Goal: Task Accomplishment & Management: Use online tool/utility

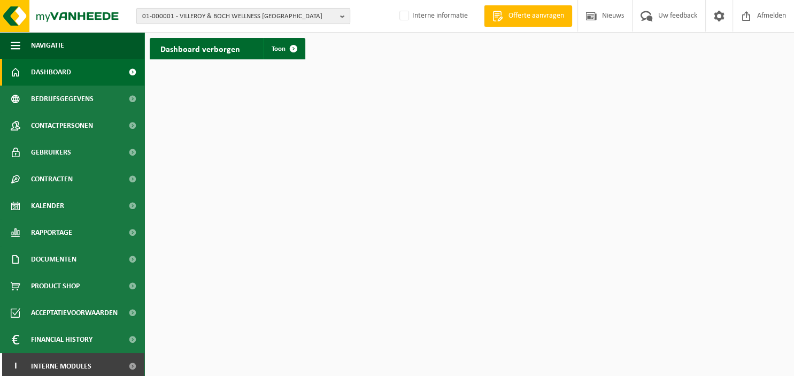
click at [343, 20] on b "button" at bounding box center [345, 16] width 10 height 15
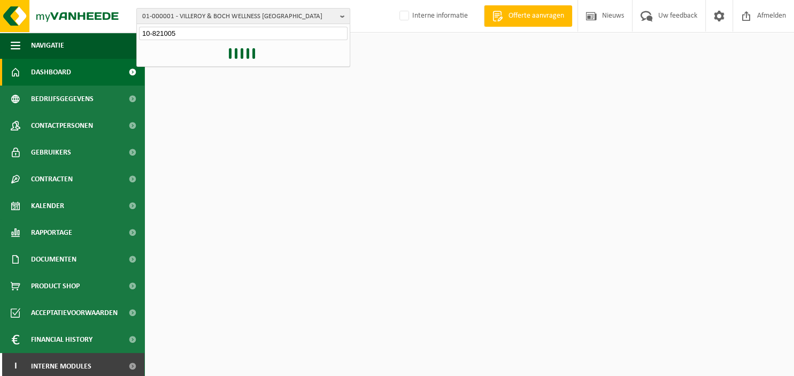
type input "10-821005"
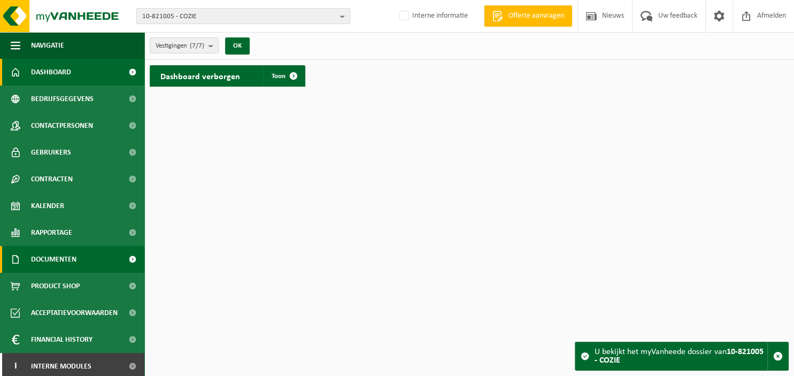
click at [34, 260] on span "Documenten" at bounding box center [53, 259] width 45 height 27
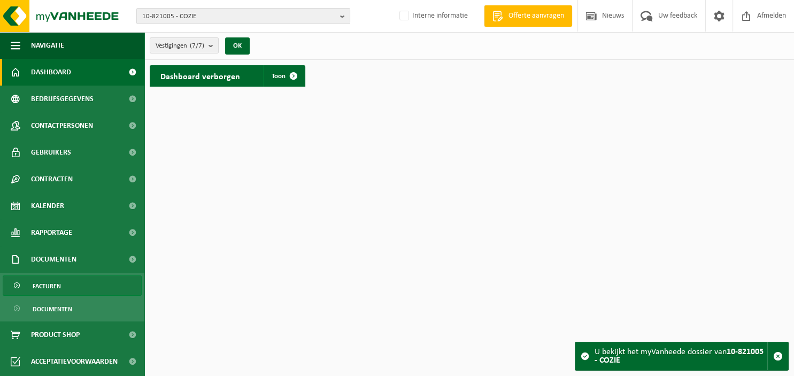
click at [51, 282] on span "Facturen" at bounding box center [47, 286] width 28 height 20
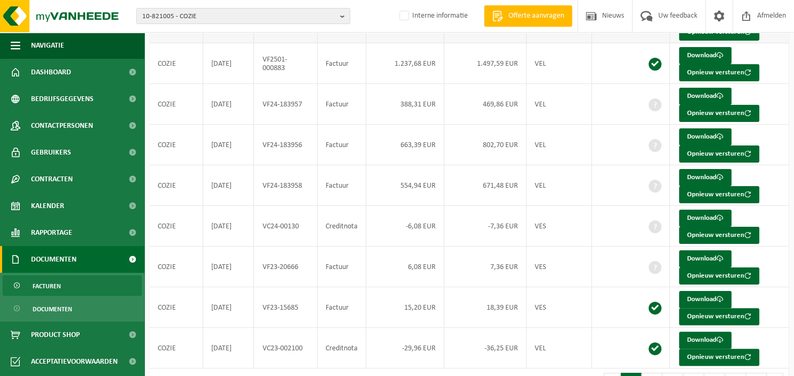
scroll to position [220, 0]
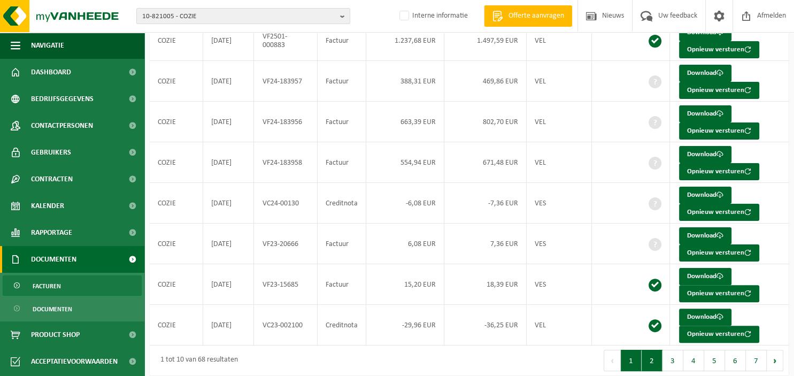
click at [650, 358] on button "2" at bounding box center [651, 359] width 21 height 21
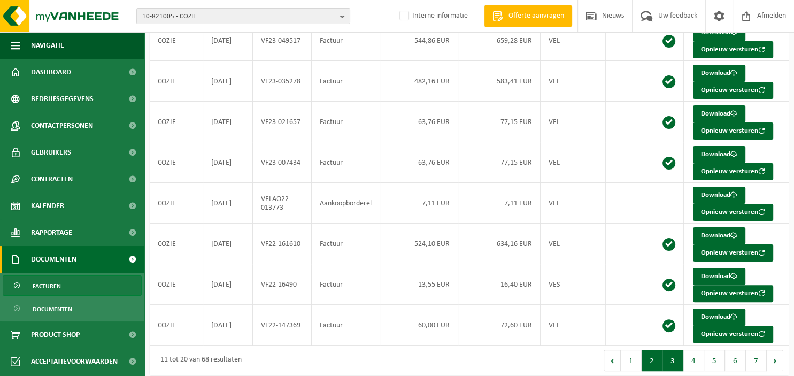
click at [674, 361] on button "3" at bounding box center [672, 359] width 21 height 21
click at [657, 358] on button "2" at bounding box center [651, 359] width 21 height 21
click at [635, 358] on button "1" at bounding box center [630, 359] width 21 height 21
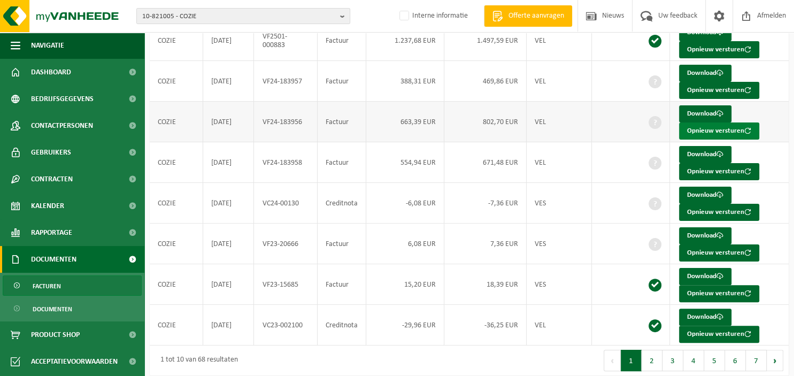
click at [711, 131] on button "Opnieuw versturen" at bounding box center [719, 130] width 80 height 17
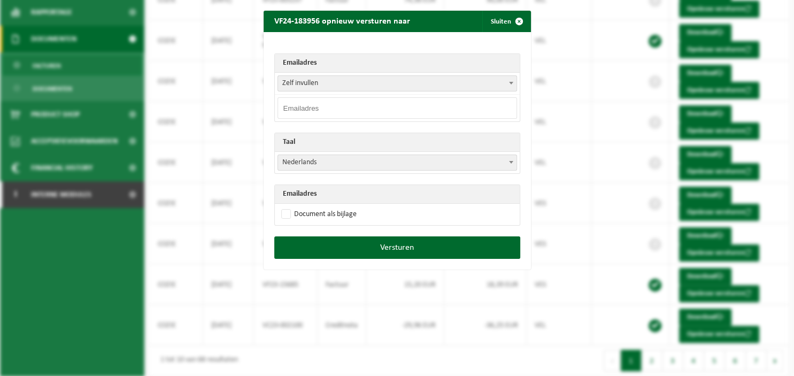
click at [510, 84] on span at bounding box center [511, 83] width 11 height 14
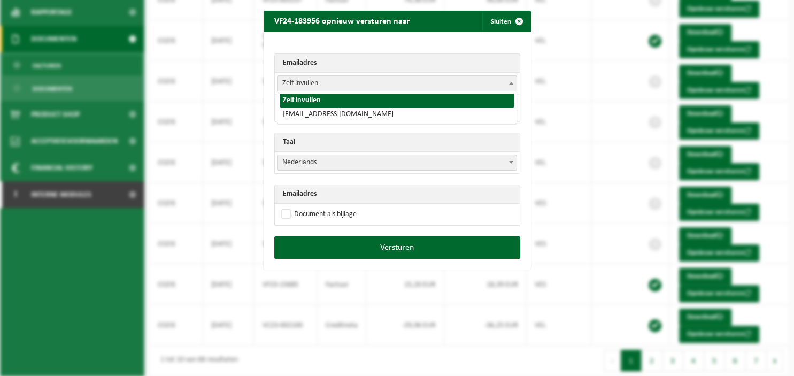
click at [510, 84] on span at bounding box center [511, 83] width 11 height 14
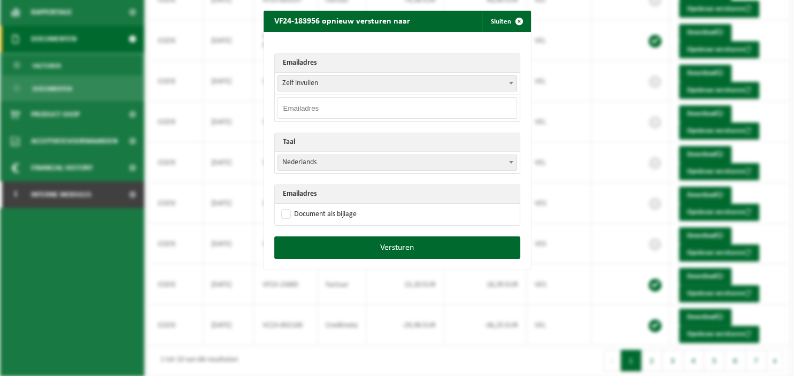
click at [404, 106] on input "email" at bounding box center [396, 107] width 239 height 21
paste input "invoice@senec.be"
type input "invoice@senec.be"
click at [511, 161] on b at bounding box center [511, 162] width 4 height 3
select select "fr"
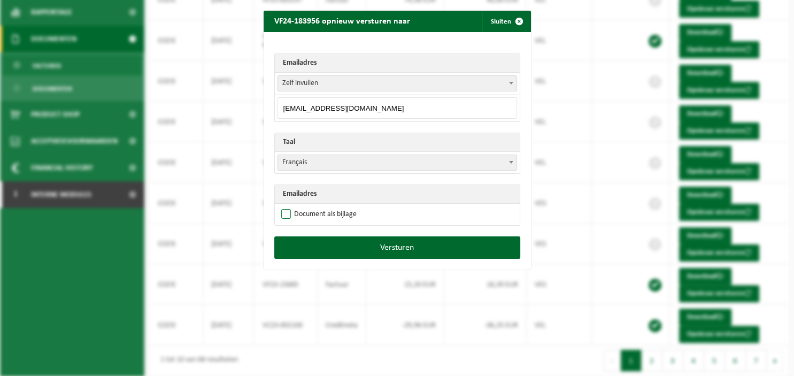
click at [293, 209] on label "Document als bijlage" at bounding box center [317, 214] width 77 height 16
click at [293, 206] on input "Document als bijlage" at bounding box center [410, 206] width 267 height 1
checkbox input "true"
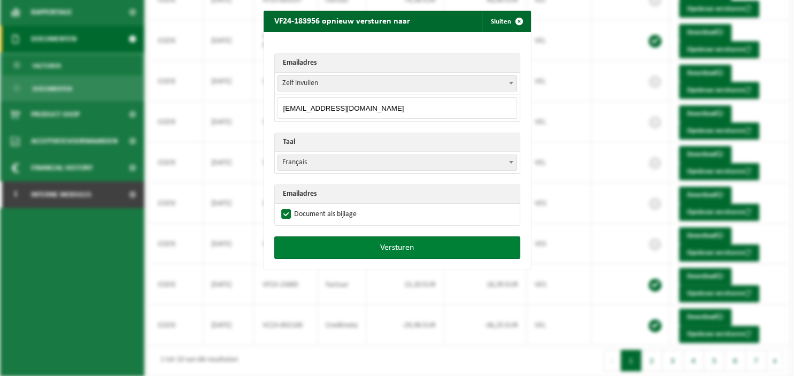
click at [362, 247] on button "Versturen" at bounding box center [397, 247] width 246 height 22
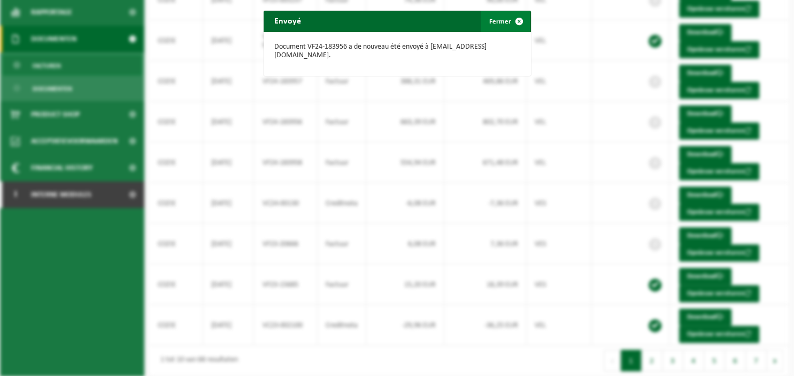
click at [518, 20] on span "button" at bounding box center [518, 21] width 21 height 21
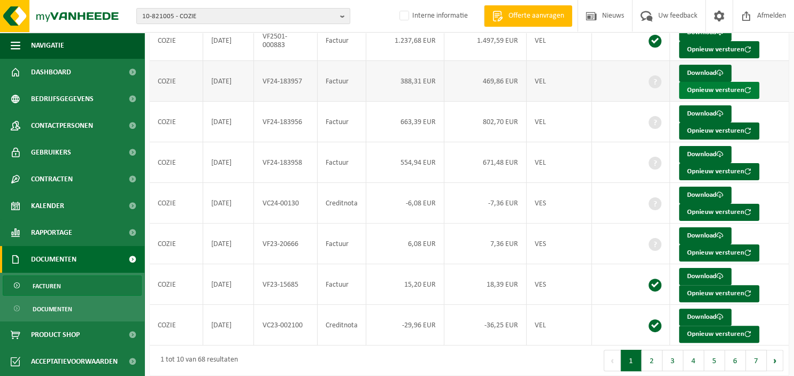
click at [687, 88] on button "Opnieuw versturen" at bounding box center [719, 90] width 80 height 17
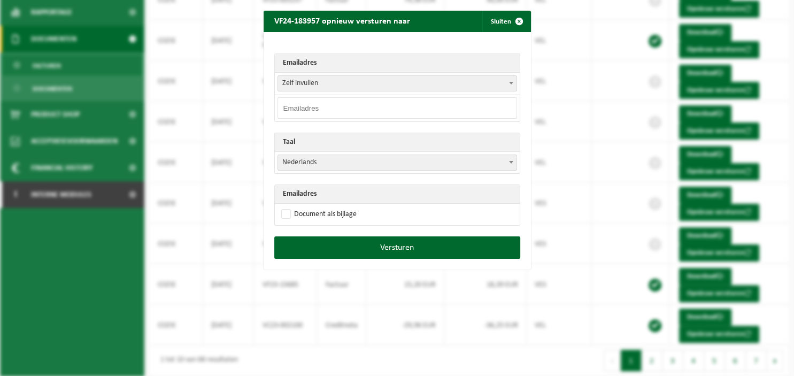
click at [374, 108] on input "email" at bounding box center [396, 107] width 239 height 21
paste input "invoice@senec.be"
type input "invoice@senec.be"
click at [510, 161] on b at bounding box center [511, 162] width 4 height 3
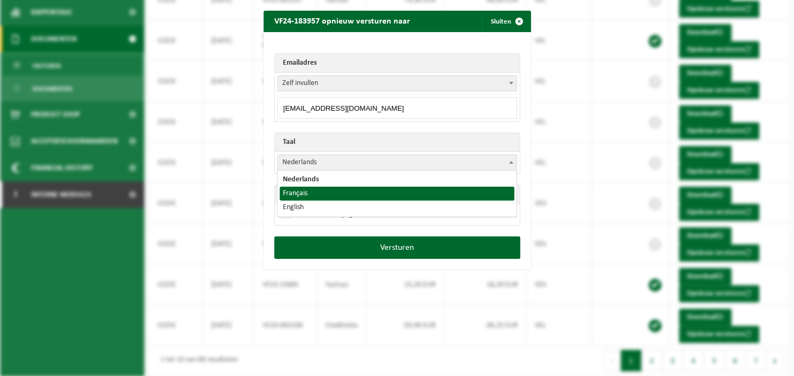
select select "fr"
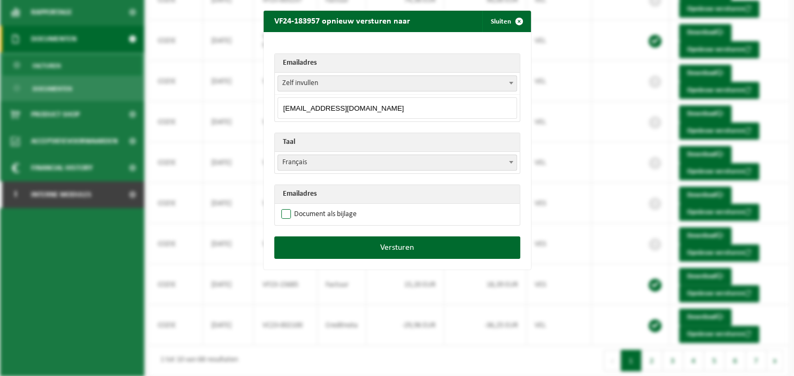
click at [335, 216] on label "Document als bijlage" at bounding box center [317, 214] width 77 height 16
click at [335, 206] on input "Document als bijlage" at bounding box center [410, 206] width 267 height 1
checkbox input "true"
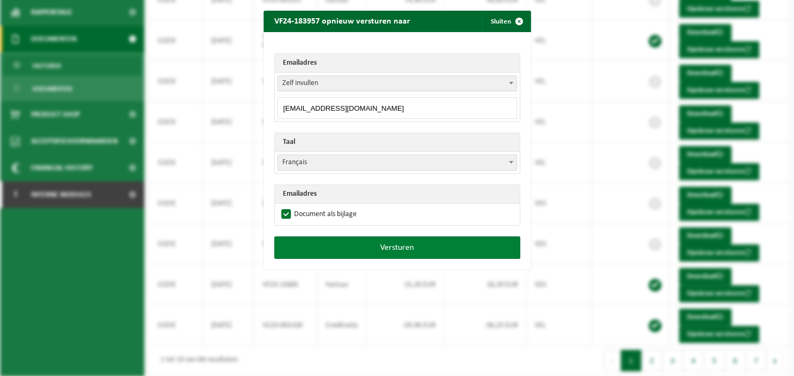
click at [372, 243] on button "Versturen" at bounding box center [397, 247] width 246 height 22
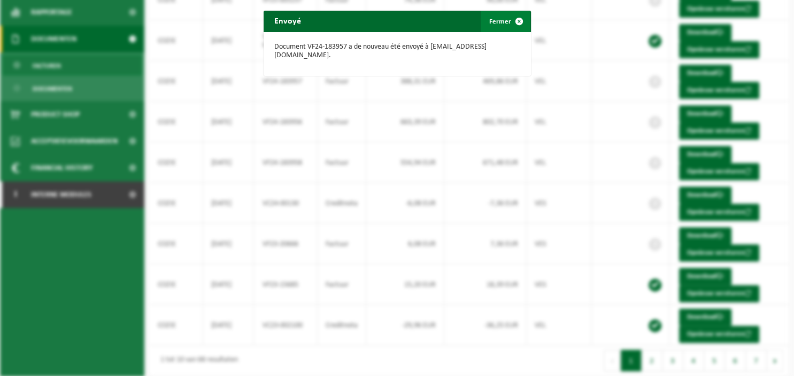
click at [519, 20] on span "button" at bounding box center [518, 21] width 21 height 21
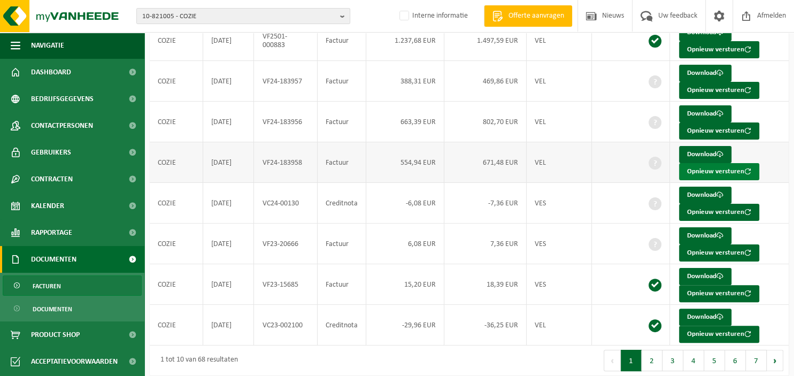
click at [687, 170] on button "Opnieuw versturen" at bounding box center [719, 171] width 80 height 17
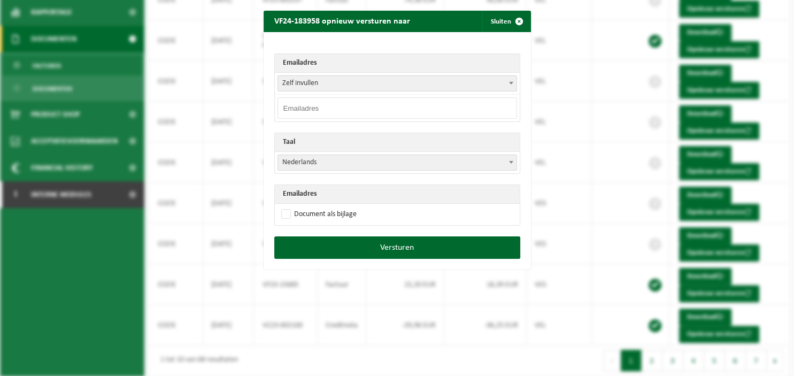
click at [384, 112] on input "email" at bounding box center [396, 107] width 239 height 21
paste input "invoice@senec.be"
type input "invoice@senec.be"
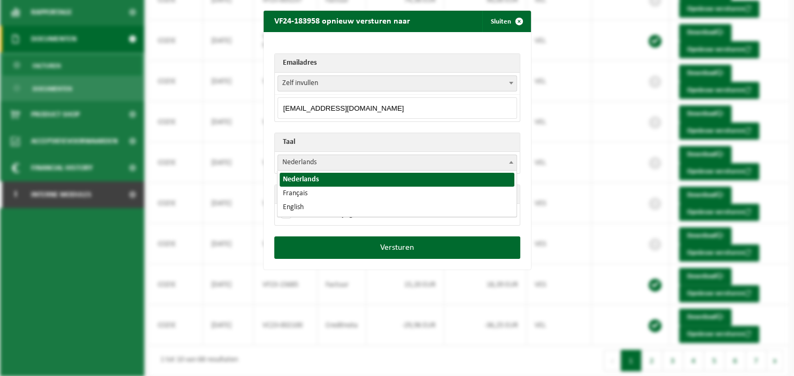
click at [514, 161] on span at bounding box center [511, 162] width 11 height 14
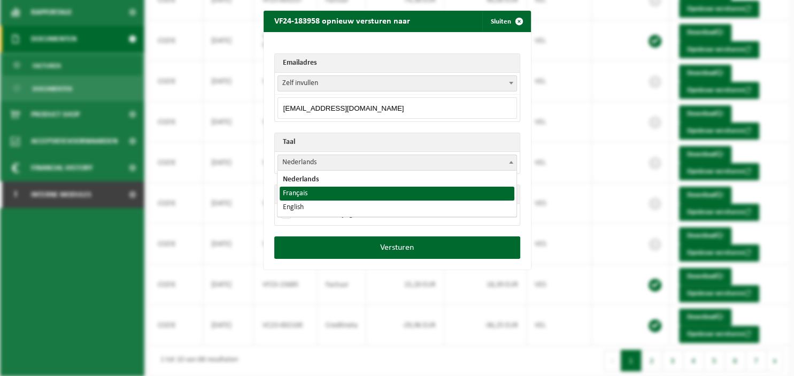
select select "fr"
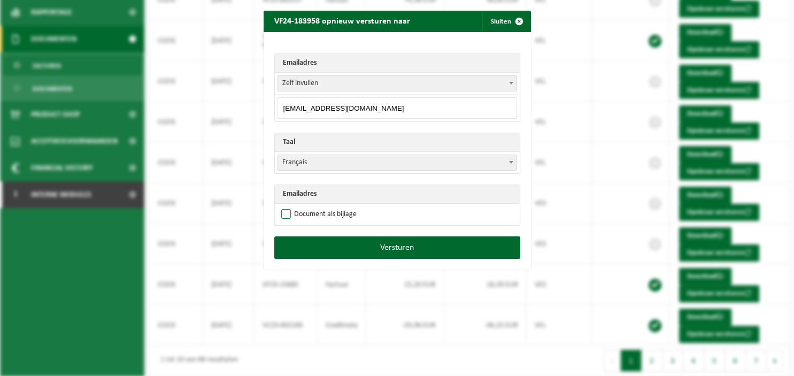
click at [335, 213] on label "Document als bijlage" at bounding box center [317, 214] width 77 height 16
click at [335, 206] on input "Document als bijlage" at bounding box center [410, 206] width 267 height 1
checkbox input "true"
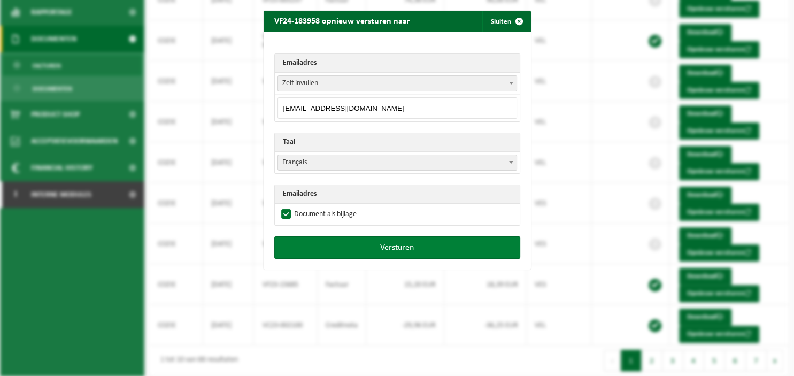
click at [352, 244] on button "Versturen" at bounding box center [397, 247] width 246 height 22
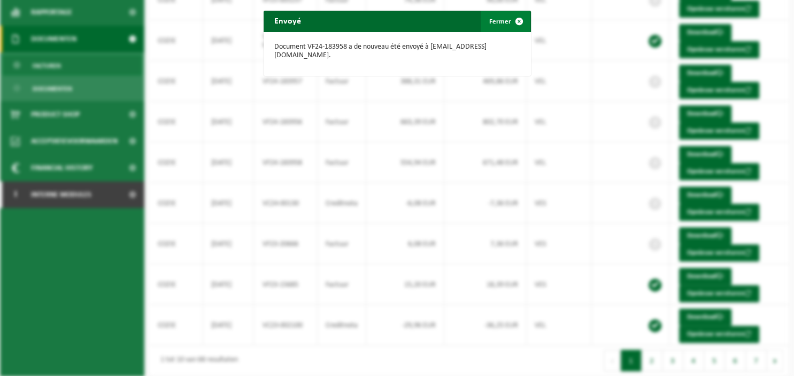
click at [525, 17] on span "button" at bounding box center [518, 21] width 21 height 21
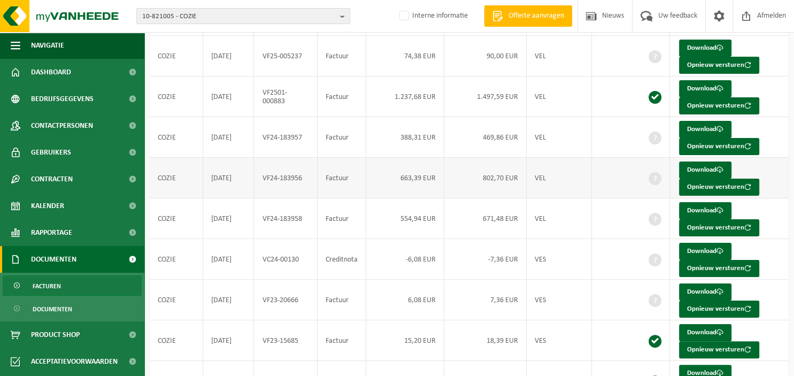
scroll to position [107, 0]
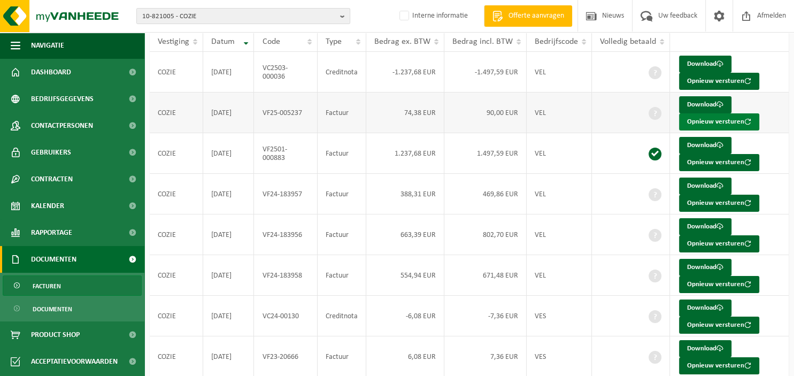
click at [696, 118] on button "Opnieuw versturen" at bounding box center [719, 121] width 80 height 17
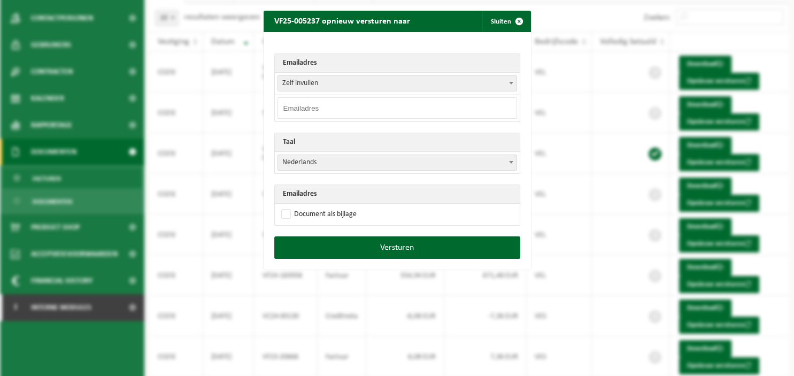
click at [321, 107] on input "email" at bounding box center [396, 107] width 239 height 21
paste input "invoice@senec.be"
type input "invoice@senec.be"
click at [515, 159] on span at bounding box center [511, 162] width 11 height 14
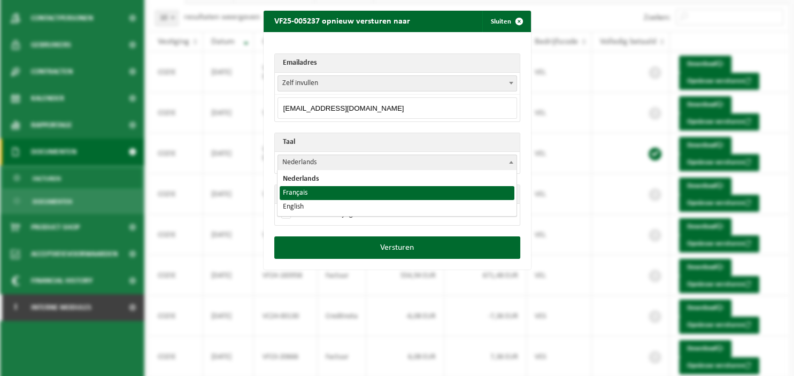
select select "fr"
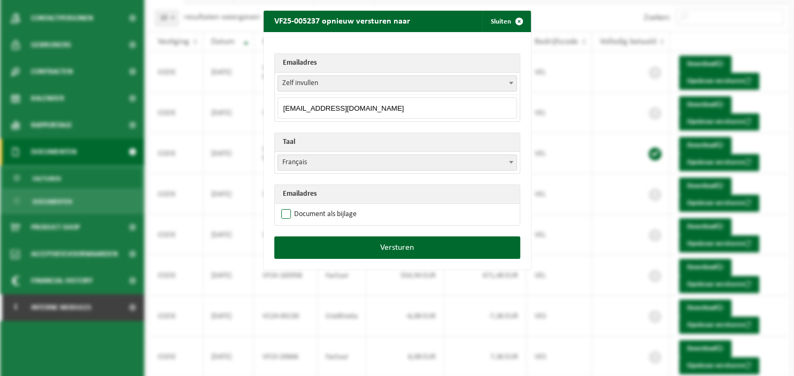
click at [318, 214] on label "Document als bijlage" at bounding box center [317, 214] width 77 height 16
click at [318, 206] on input "Document als bijlage" at bounding box center [410, 206] width 267 height 1
checkbox input "true"
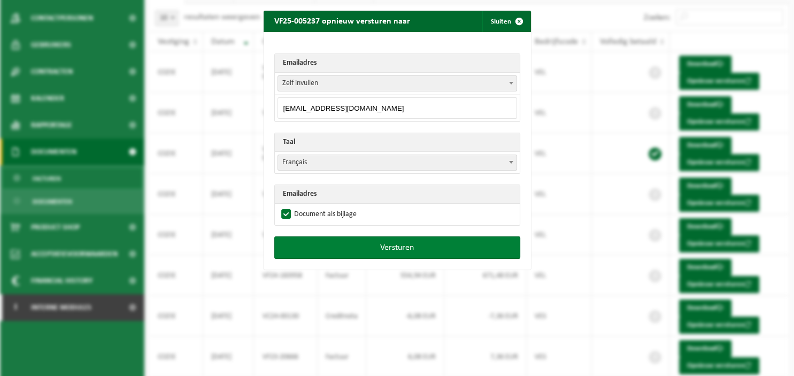
click at [358, 243] on button "Versturen" at bounding box center [397, 247] width 246 height 22
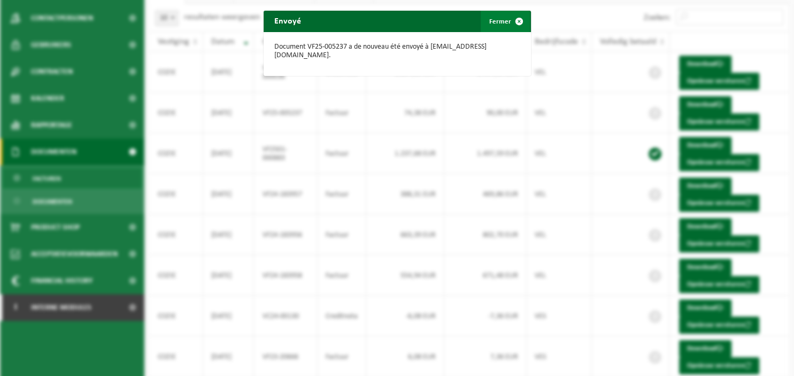
click at [518, 17] on span "button" at bounding box center [518, 21] width 21 height 21
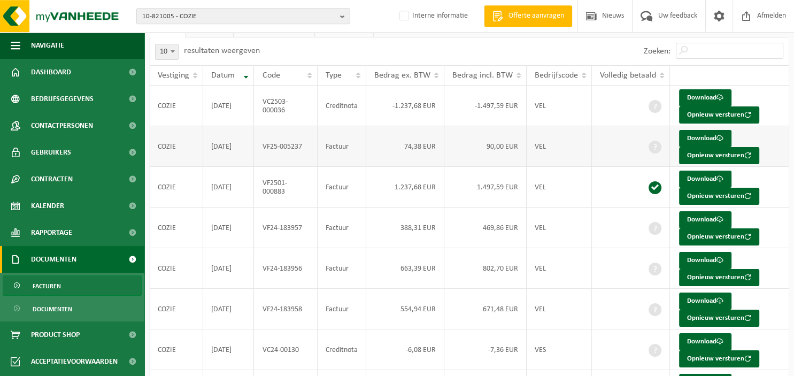
scroll to position [51, 0]
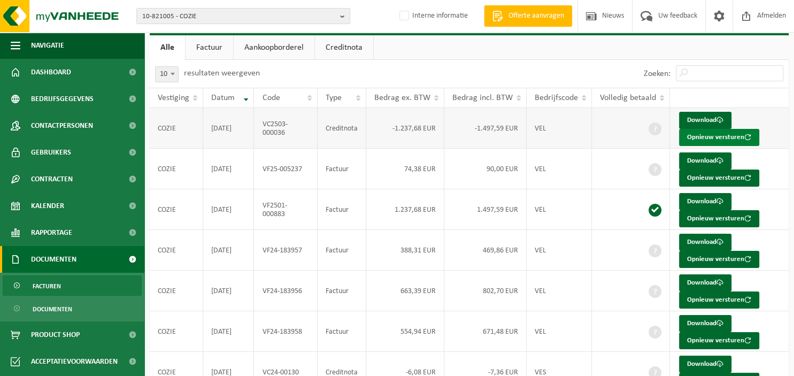
click at [687, 139] on button "Opnieuw versturen" at bounding box center [719, 137] width 80 height 17
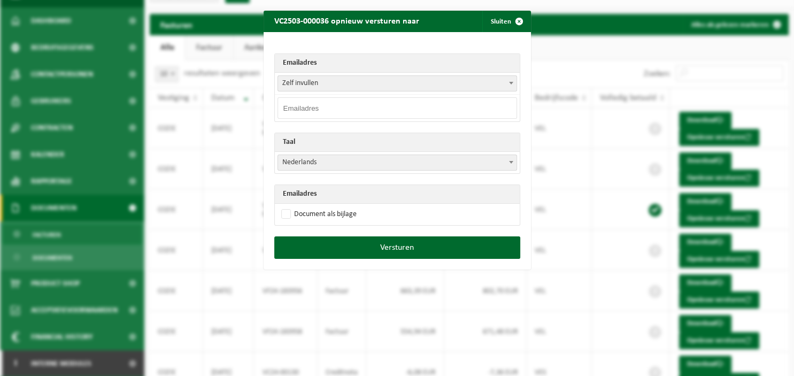
click at [351, 104] on input "email" at bounding box center [396, 107] width 239 height 21
paste input "invoice@senec.be"
type input "invoice@senec.be"
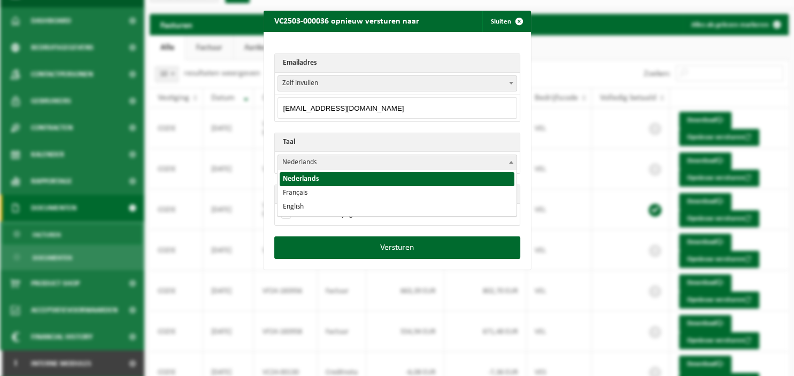
click at [508, 161] on span at bounding box center [511, 162] width 11 height 14
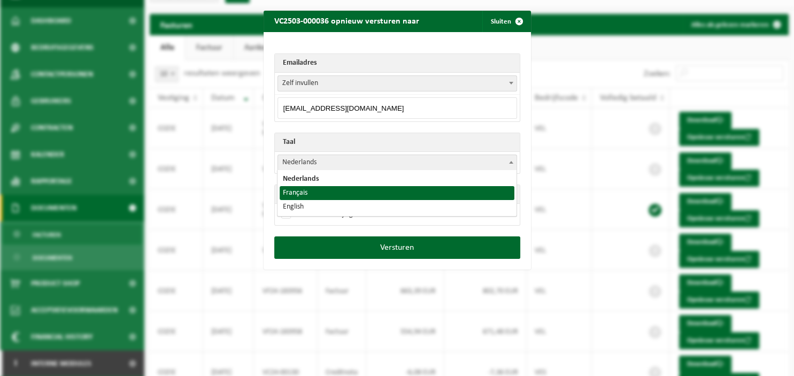
select select "fr"
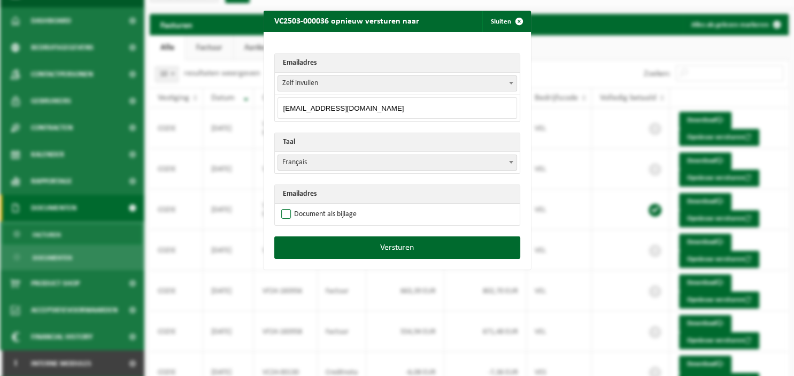
click at [320, 211] on label "Document als bijlage" at bounding box center [317, 214] width 77 height 16
click at [320, 206] on input "Document als bijlage" at bounding box center [410, 206] width 267 height 1
checkbox input "true"
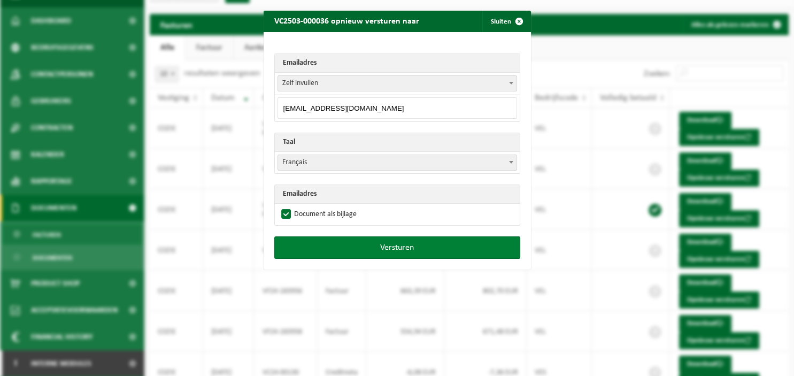
click at [388, 250] on button "Versturen" at bounding box center [397, 247] width 246 height 22
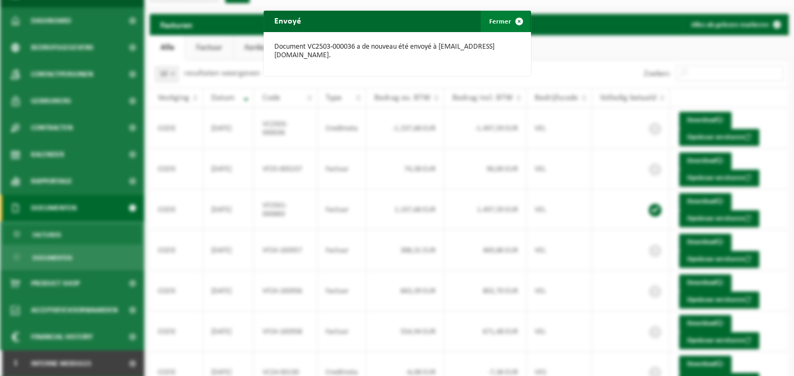
click at [512, 20] on span "button" at bounding box center [518, 21] width 21 height 21
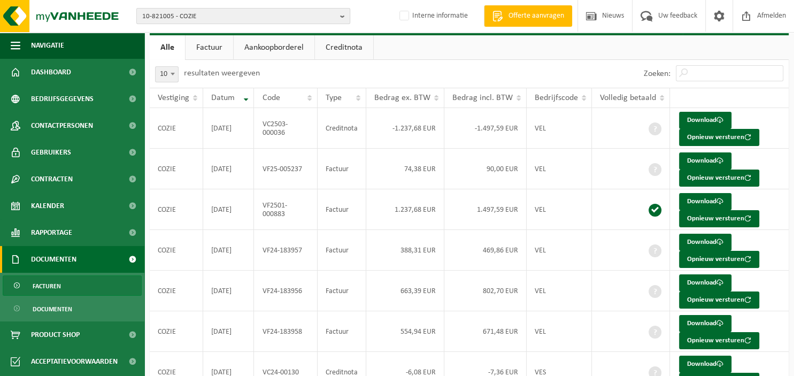
click at [343, 13] on b "button" at bounding box center [345, 16] width 10 height 15
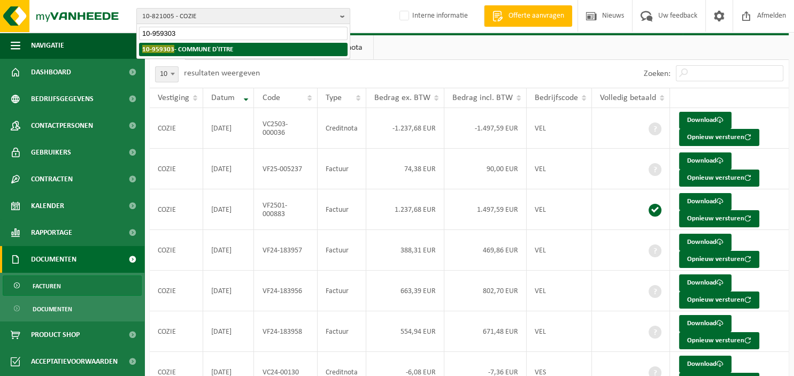
type input "10-959303"
click at [208, 50] on strong "10-959303 - COMMUNE D'ITTRE" at bounding box center [187, 49] width 91 height 8
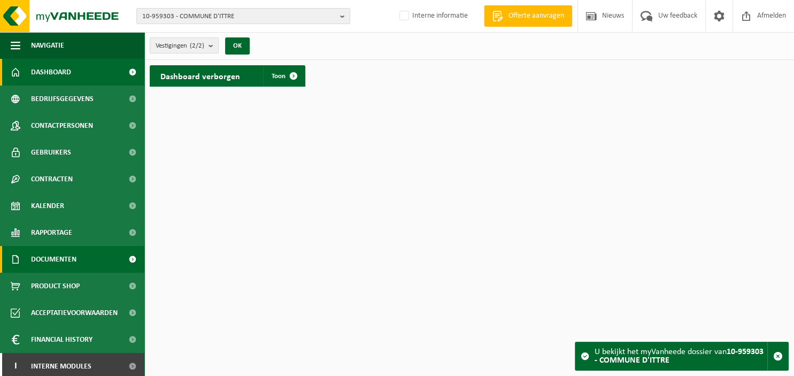
click at [78, 261] on link "Documenten" at bounding box center [72, 259] width 144 height 27
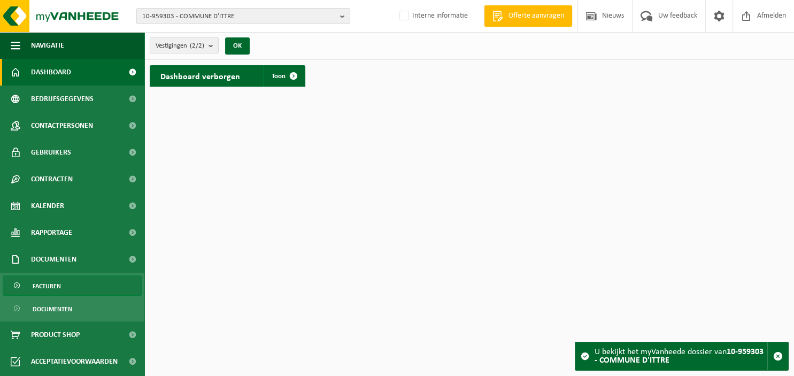
click at [71, 281] on link "Facturen" at bounding box center [72, 285] width 139 height 20
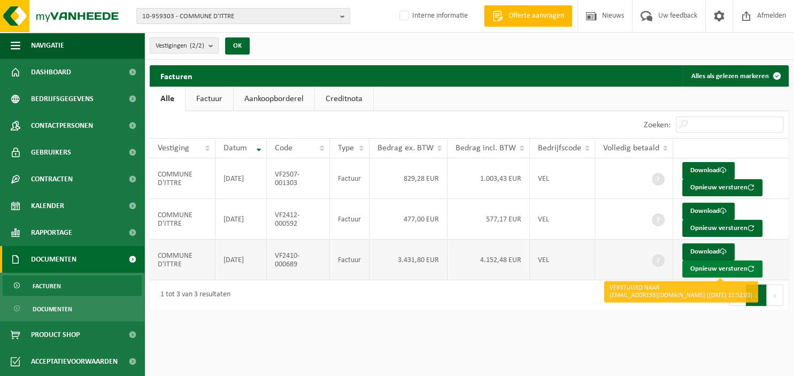
click at [705, 268] on button "Opnieuw versturen" at bounding box center [722, 268] width 80 height 17
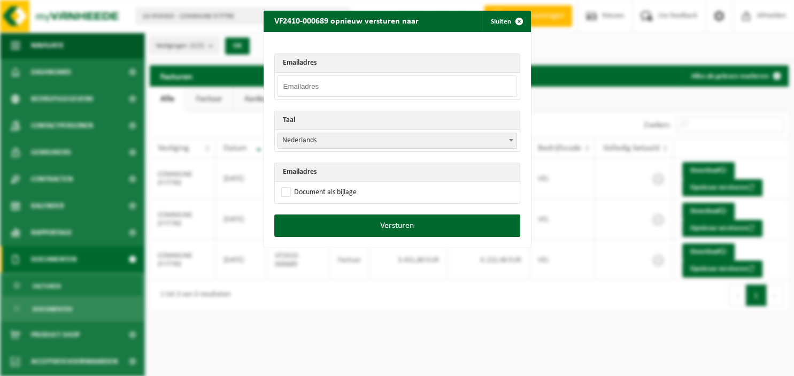
click at [332, 87] on input "email" at bounding box center [396, 85] width 239 height 21
paste input "[PERSON_NAME][EMAIL_ADDRESS][DOMAIN_NAME]"
type input "[PERSON_NAME][EMAIL_ADDRESS][DOMAIN_NAME]"
click at [509, 142] on span at bounding box center [511, 140] width 11 height 14
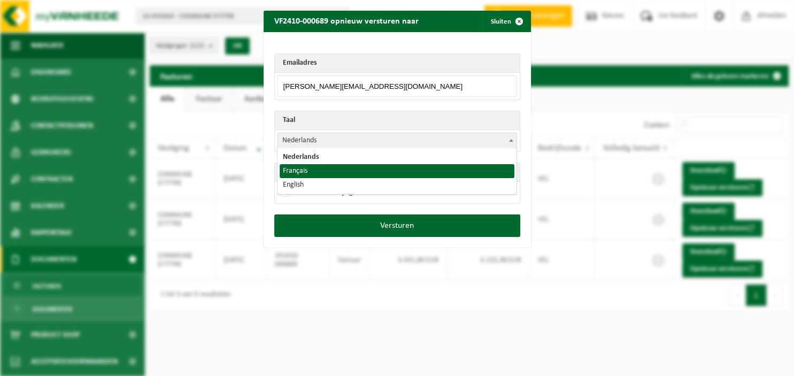
select select "fr"
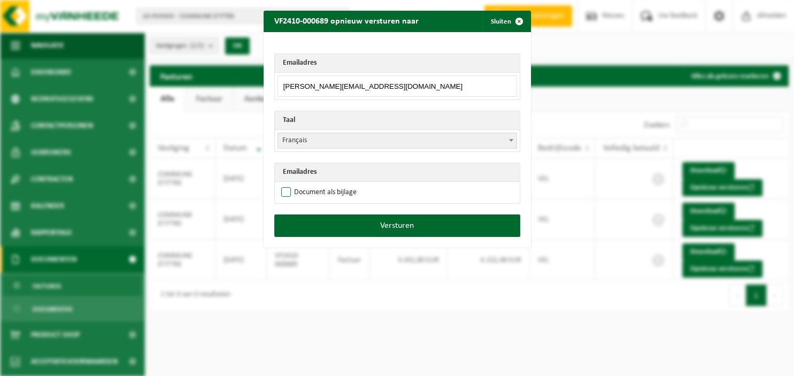
click at [309, 191] on label "Document als bijlage" at bounding box center [317, 192] width 77 height 16
click at [309, 184] on input "Document als bijlage" at bounding box center [410, 184] width 267 height 1
checkbox input "true"
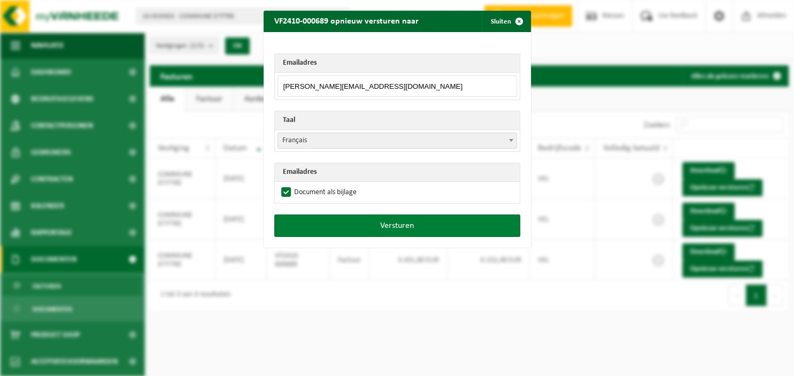
click at [367, 221] on button "Versturen" at bounding box center [397, 225] width 246 height 22
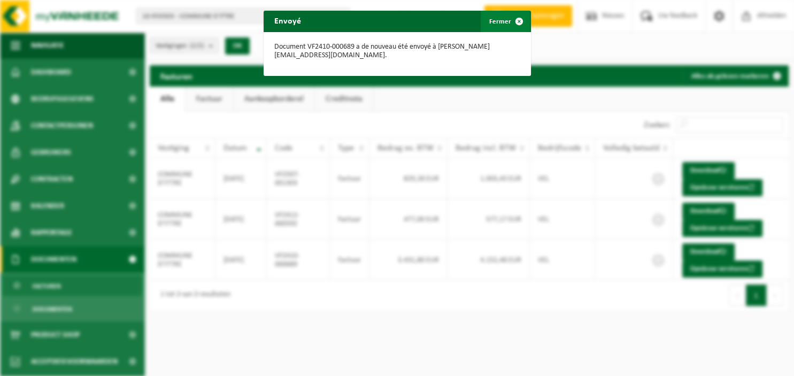
click at [519, 16] on span "button" at bounding box center [518, 21] width 21 height 21
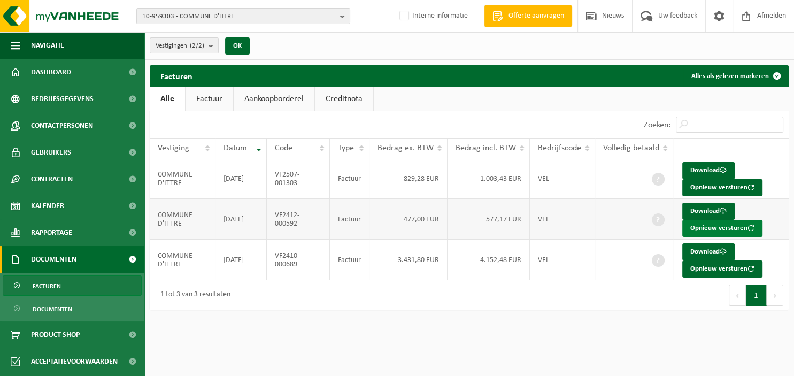
click at [693, 229] on button "Opnieuw versturen" at bounding box center [722, 228] width 80 height 17
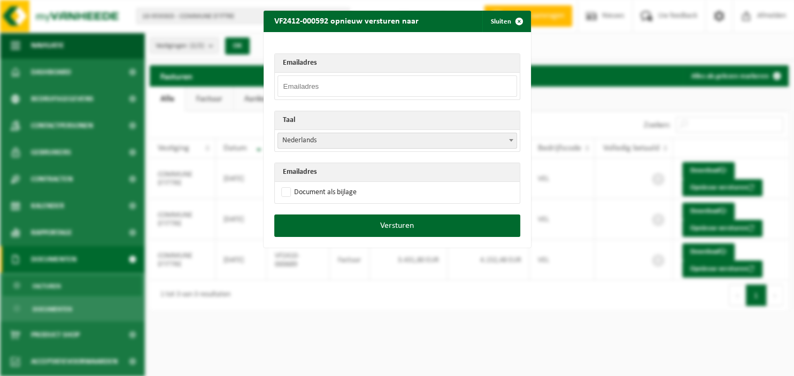
click at [321, 89] on input "email" at bounding box center [396, 85] width 239 height 21
paste input "[PERSON_NAME][EMAIL_ADDRESS][DOMAIN_NAME]"
type input "[PERSON_NAME][EMAIL_ADDRESS][DOMAIN_NAME]"
click at [512, 139] on b at bounding box center [511, 140] width 4 height 3
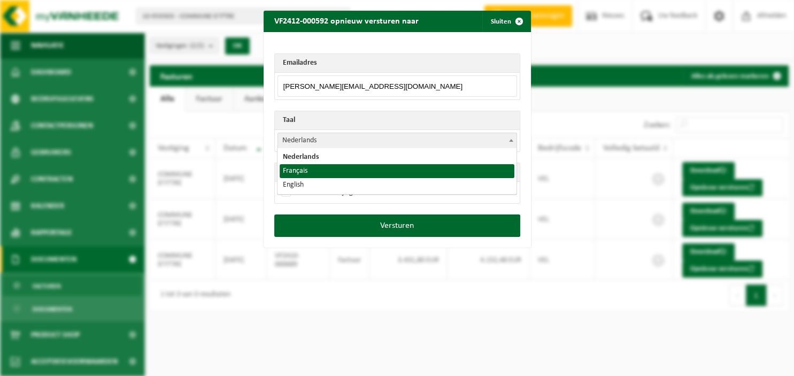
select select "fr"
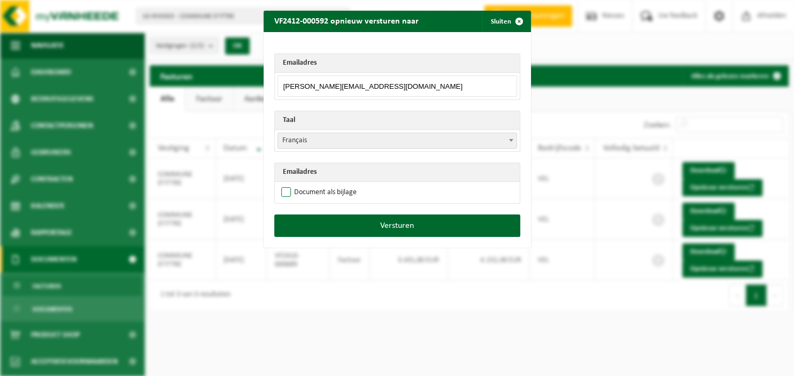
click at [328, 190] on label "Document als bijlage" at bounding box center [317, 192] width 77 height 16
click at [328, 184] on input "Document als bijlage" at bounding box center [410, 184] width 267 height 1
checkbox input "true"
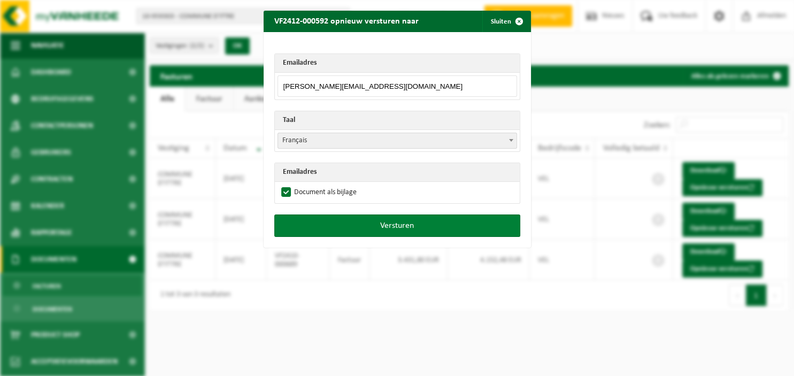
click at [347, 226] on button "Versturen" at bounding box center [397, 225] width 246 height 22
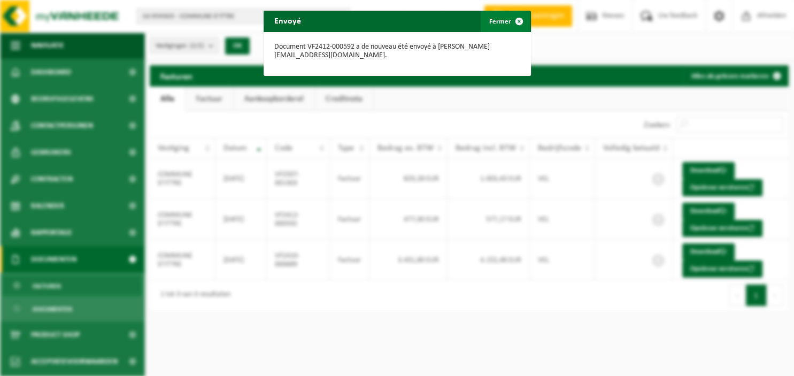
click at [521, 18] on span "button" at bounding box center [518, 21] width 21 height 21
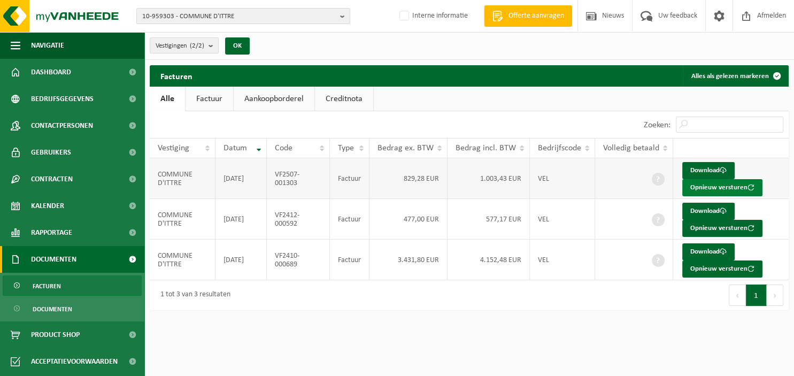
click at [709, 187] on button "Opnieuw versturen" at bounding box center [722, 187] width 80 height 17
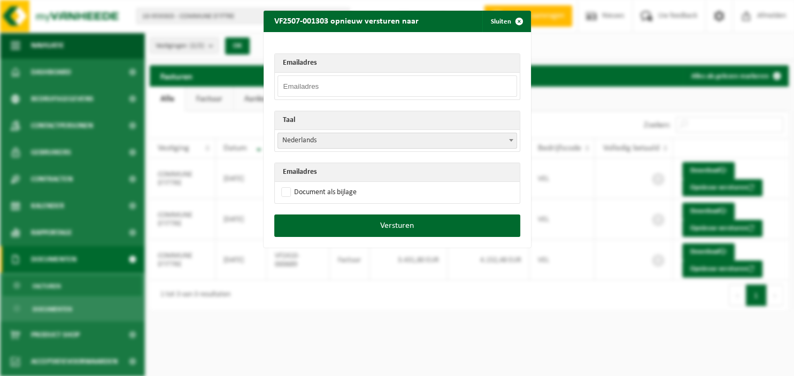
click at [383, 89] on input "email" at bounding box center [396, 85] width 239 height 21
paste input "e.hiernaux@ittre.be"
type input "e.hiernaux@ittre.be"
click at [504, 141] on span "Nederlands" at bounding box center [397, 140] width 238 height 15
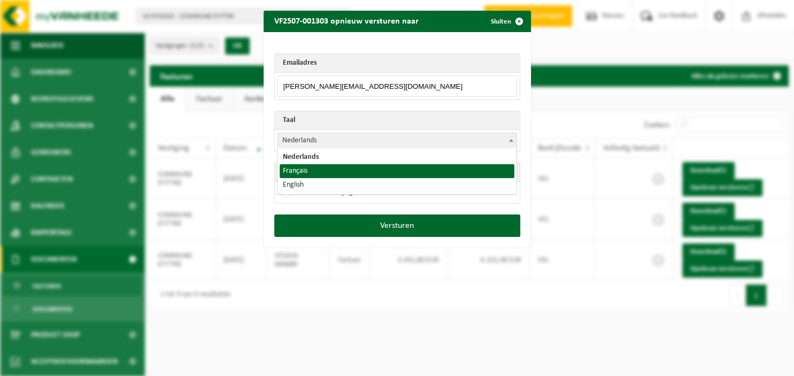
select select "fr"
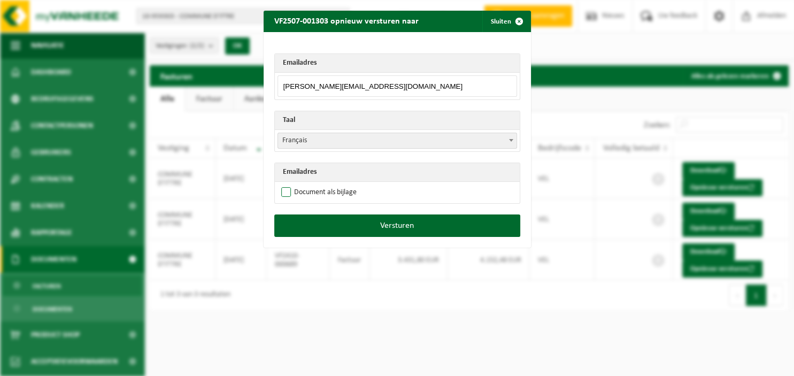
click at [316, 197] on label "Document als bijlage" at bounding box center [317, 192] width 77 height 16
click at [316, 184] on input "Document als bijlage" at bounding box center [410, 184] width 267 height 1
checkbox input "true"
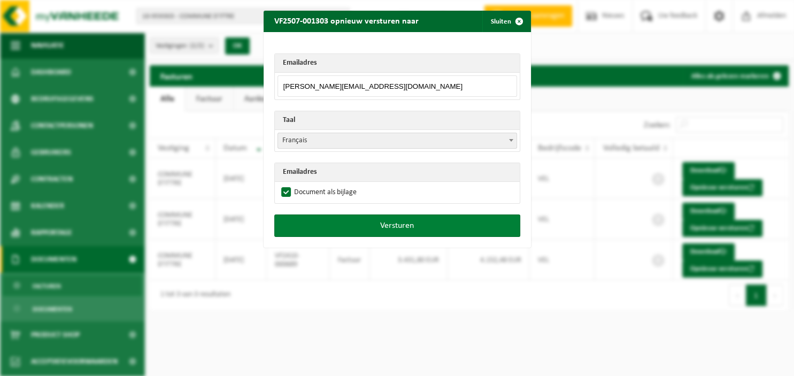
click at [352, 225] on button "Versturen" at bounding box center [397, 225] width 246 height 22
